Goal: Task Accomplishment & Management: Manage account settings

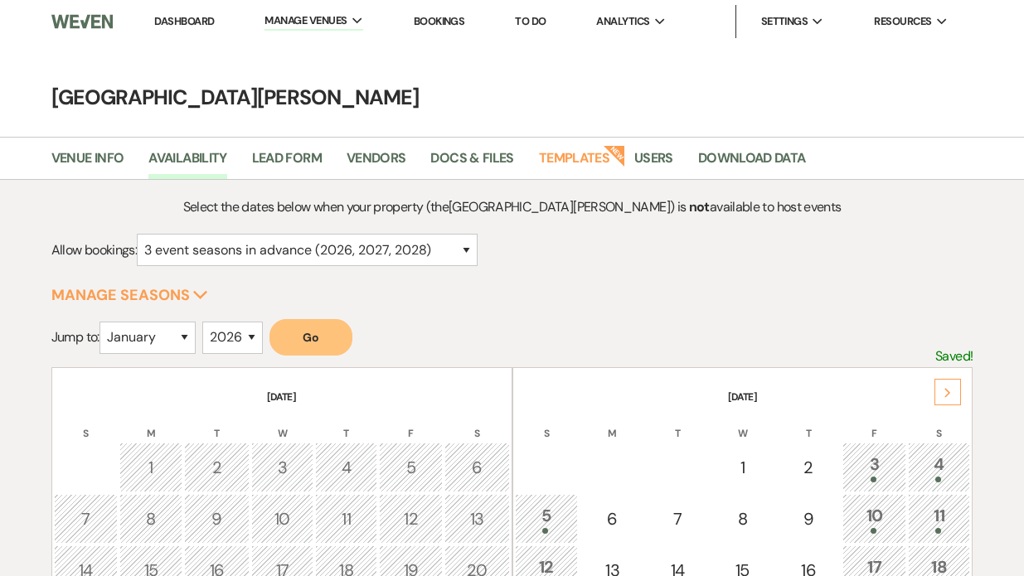
select select "3"
select select "2026"
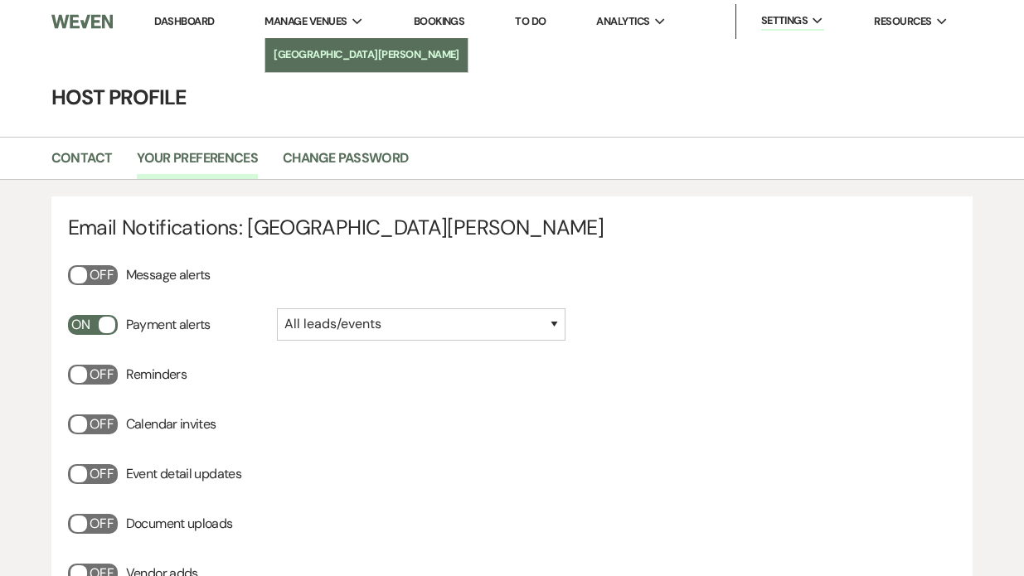
click at [318, 52] on li "[GEOGRAPHIC_DATA][PERSON_NAME]" at bounding box center [367, 54] width 186 height 17
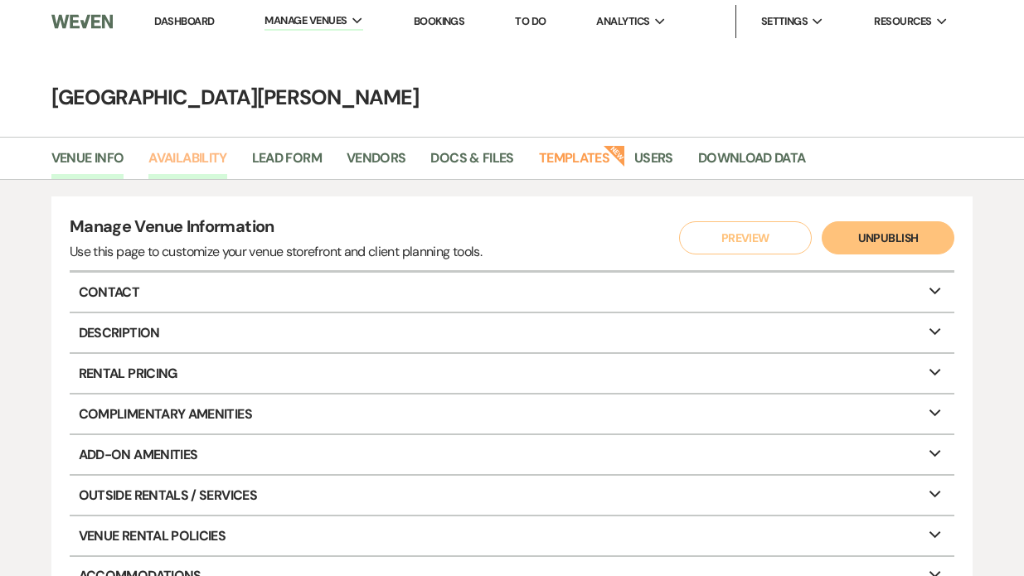
click at [183, 158] on link "Availability" at bounding box center [187, 164] width 78 height 32
select select "3"
select select "2026"
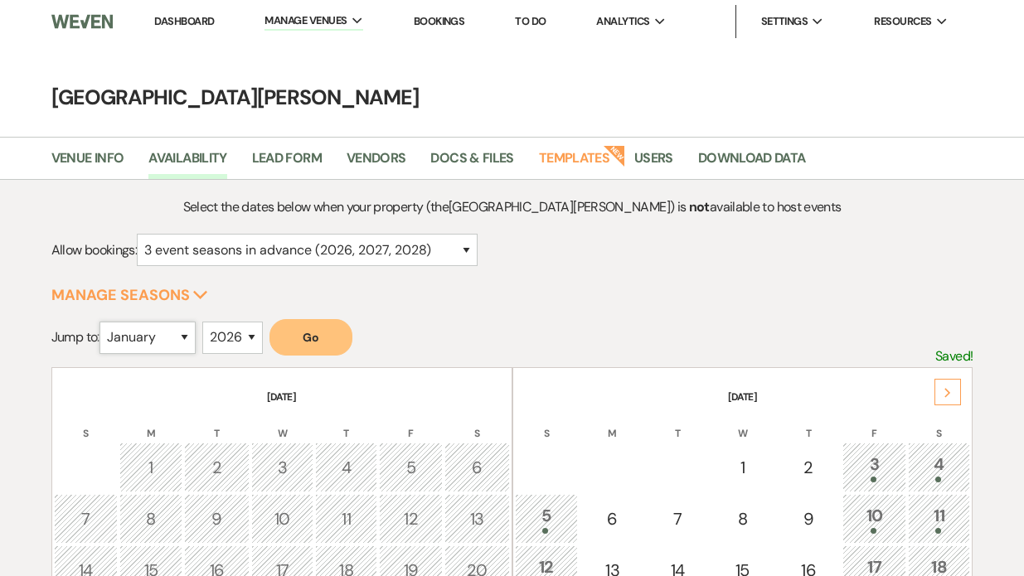
click at [182, 341] on select "January February March April May June July August September October November De…" at bounding box center [147, 338] width 96 height 32
click at [167, 347] on select "January February March April May June July August September October November De…" at bounding box center [147, 338] width 96 height 32
select select "6"
click at [315, 339] on button "Go" at bounding box center [310, 337] width 83 height 36
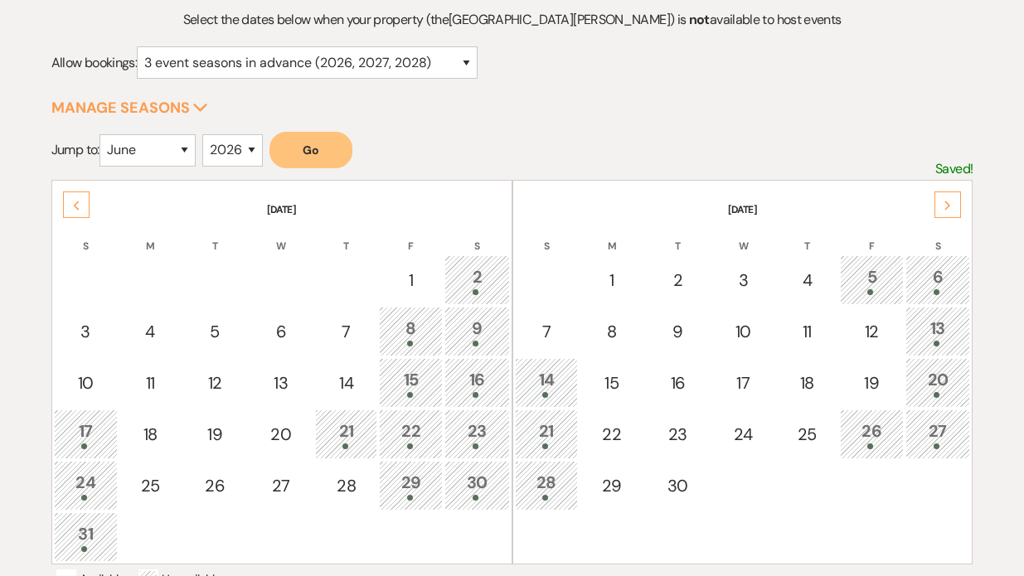
scroll to position [199, 0]
